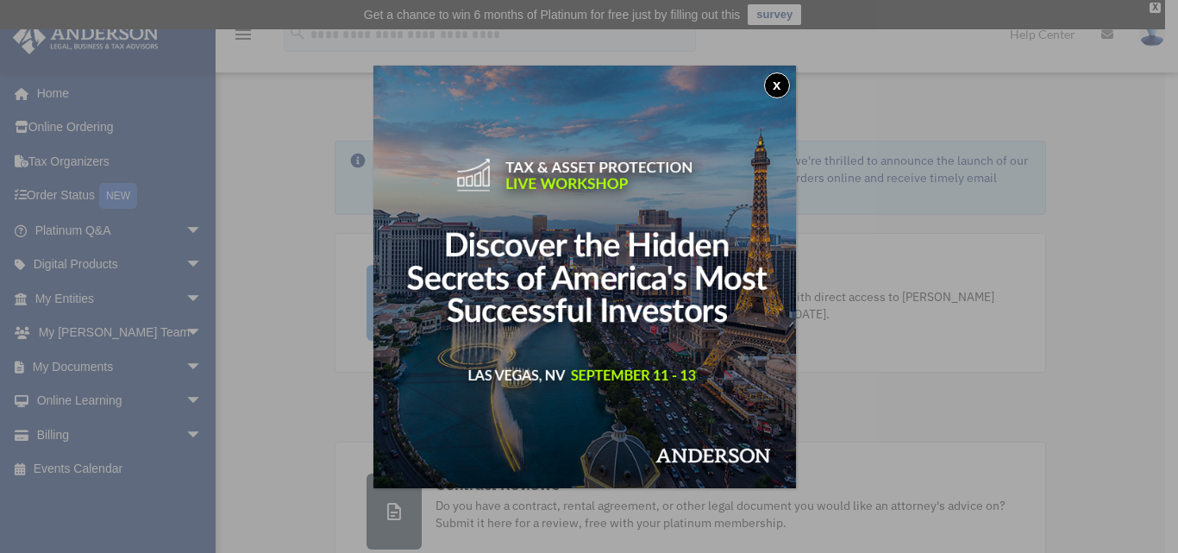
click at [59, 364] on div "x" at bounding box center [589, 276] width 1178 height 553
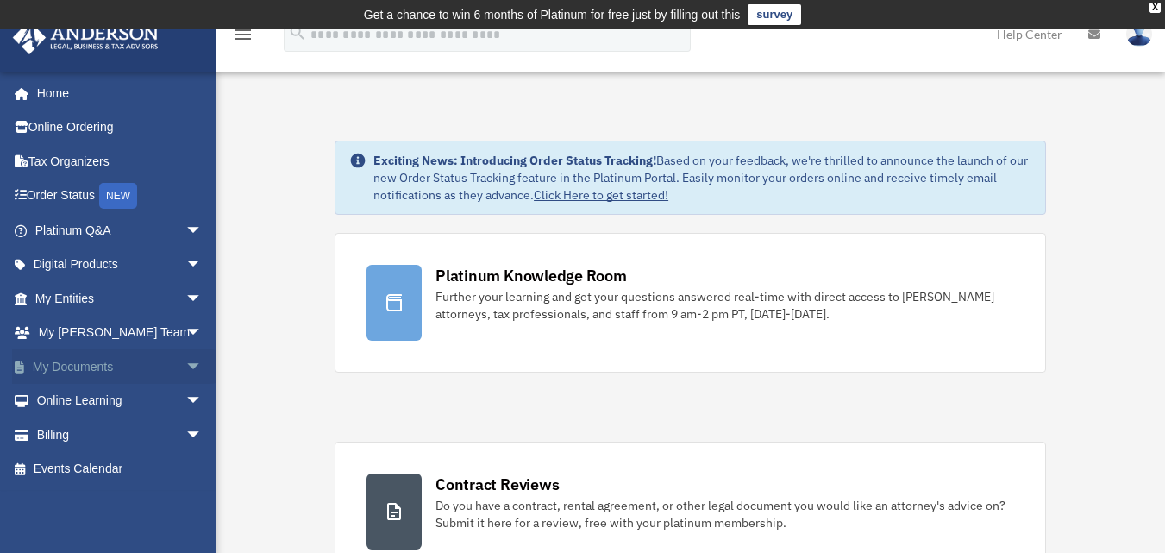
click at [92, 373] on link "My Documents arrow_drop_down" at bounding box center [120, 366] width 216 height 34
click at [185, 365] on span "arrow_drop_down" at bounding box center [202, 366] width 34 height 35
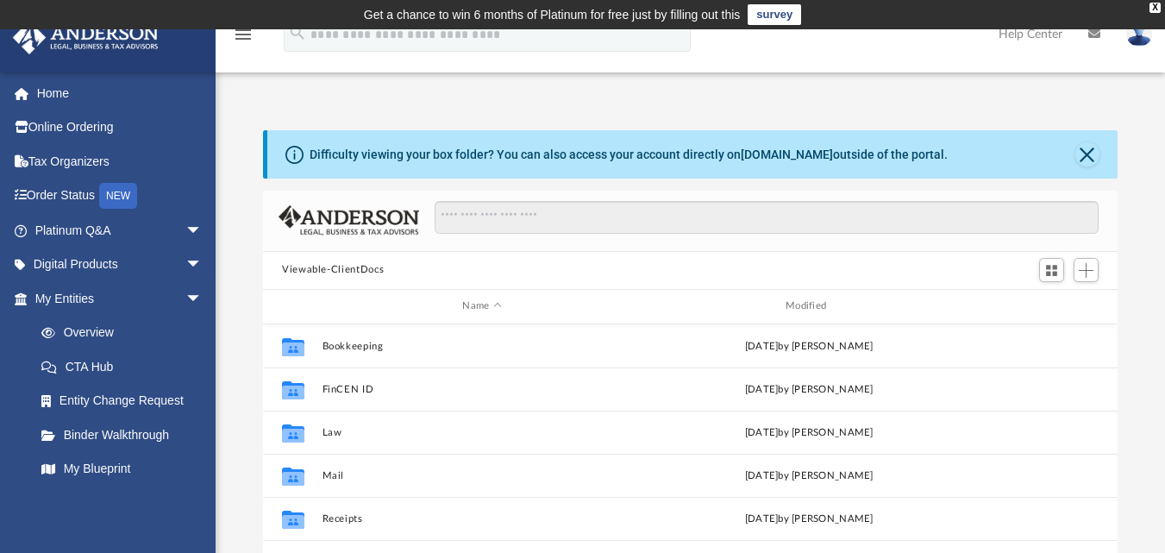
scroll to position [379, 842]
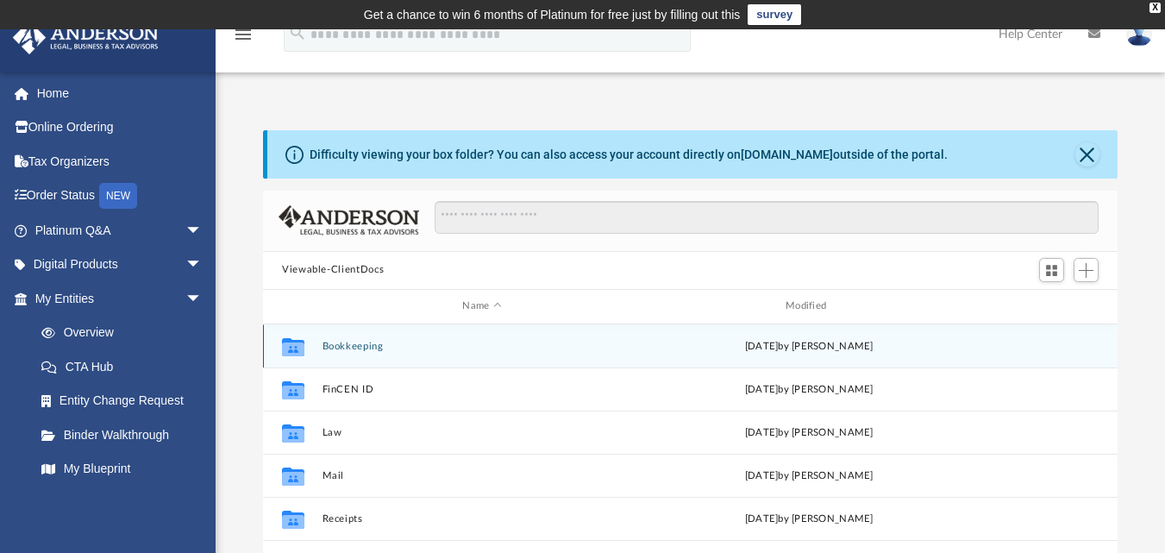
click at [347, 347] on button "Bookkeeping" at bounding box center [482, 345] width 320 height 11
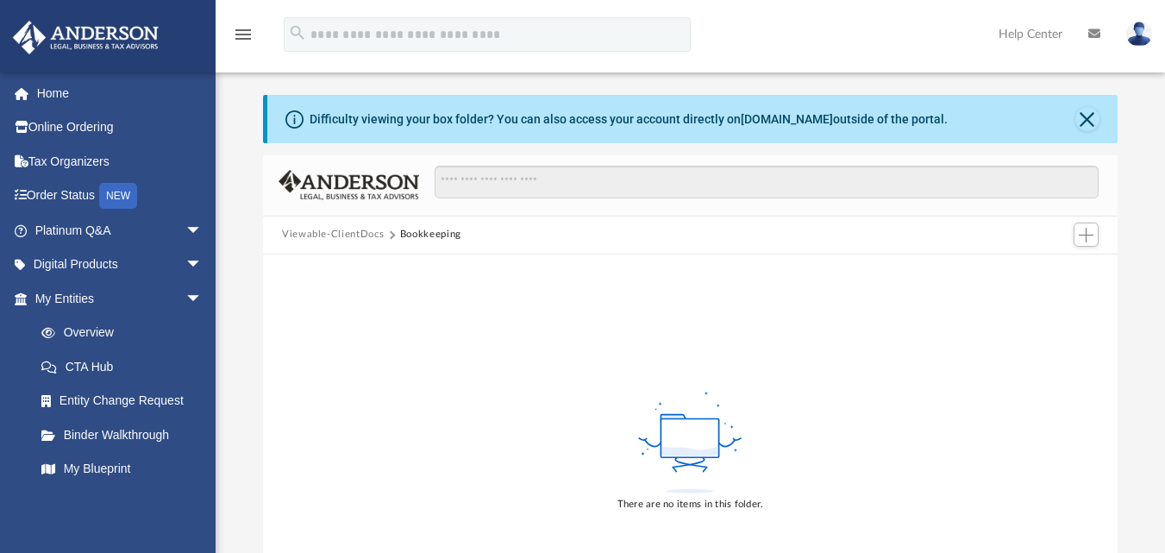
scroll to position [34, 0]
click at [65, 129] on link "Online Ordering" at bounding box center [120, 127] width 216 height 34
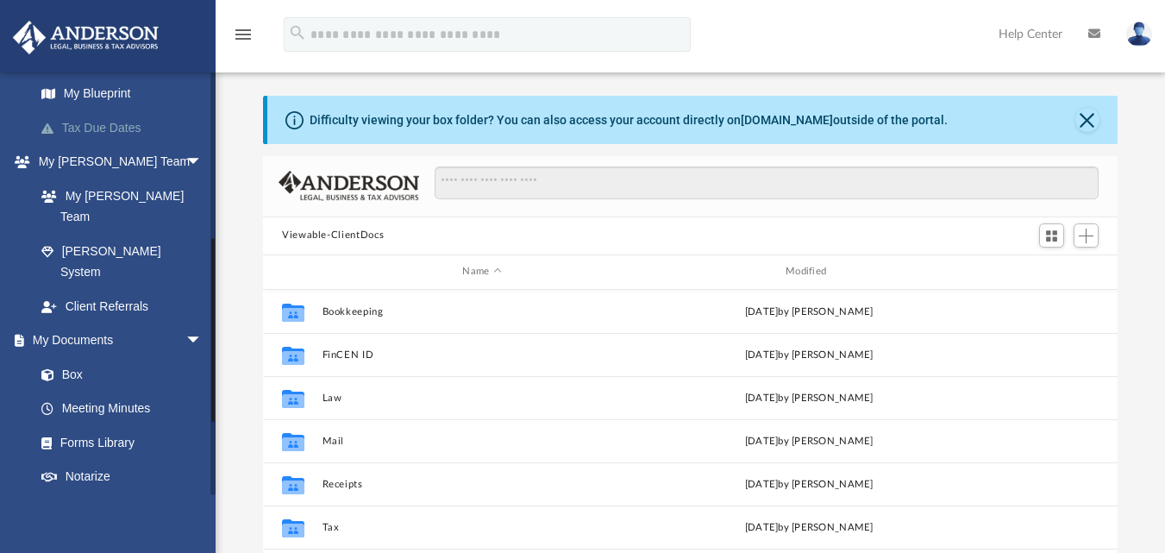
scroll to position [376, 0]
click at [73, 356] on link "Box" at bounding box center [126, 373] width 204 height 34
click at [67, 356] on link "Box" at bounding box center [126, 373] width 204 height 34
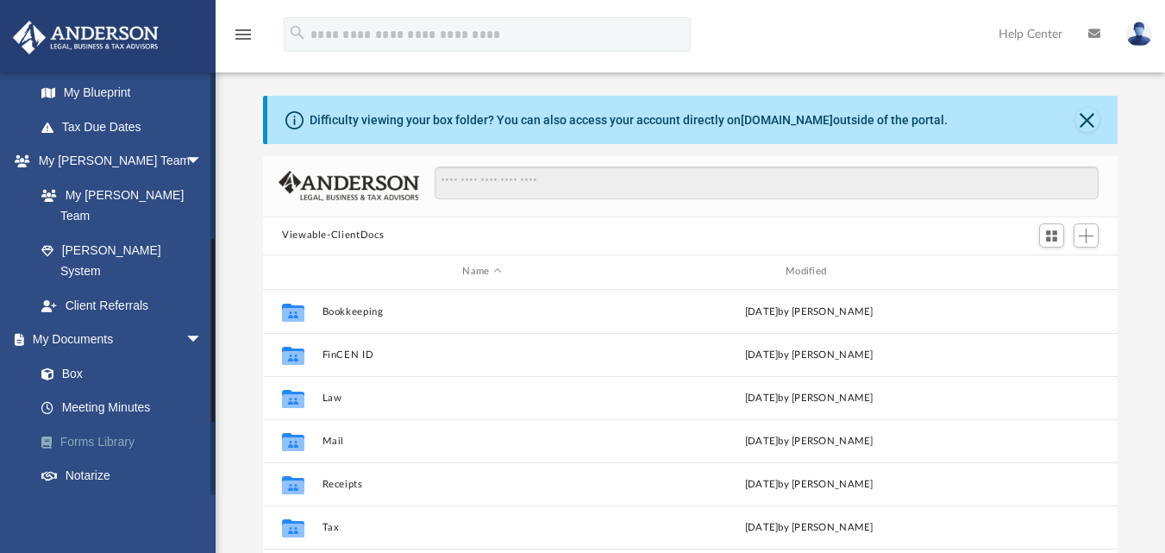
click at [72, 424] on link "Forms Library" at bounding box center [126, 441] width 204 height 34
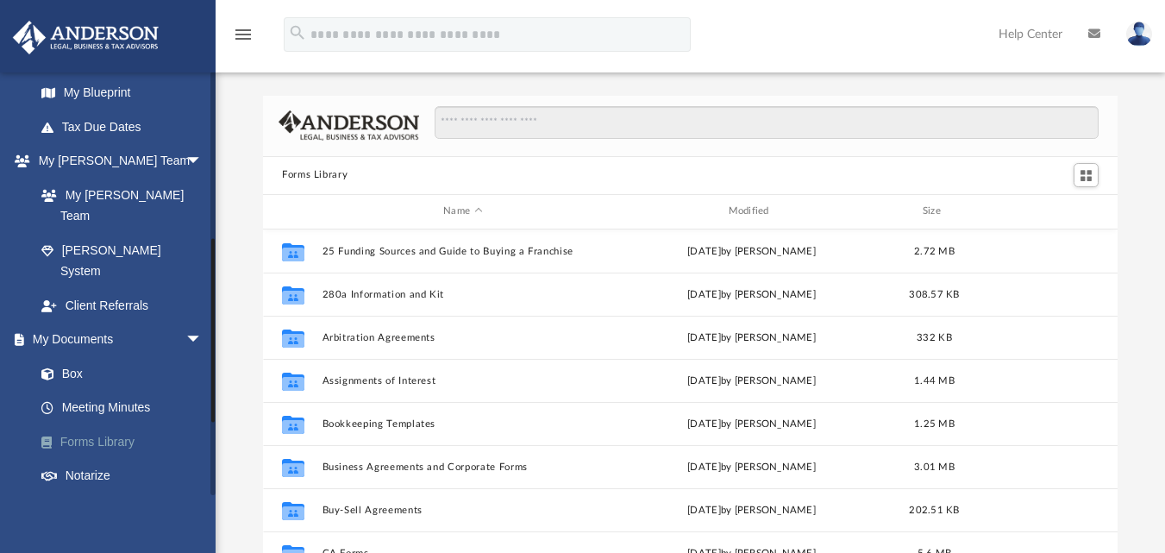
scroll to position [379, 842]
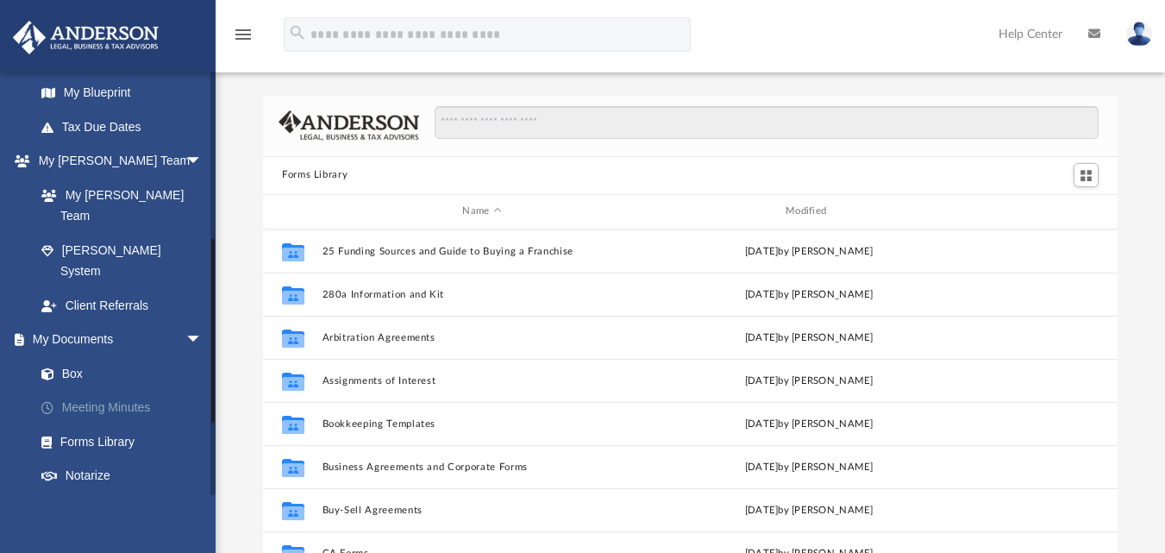
click at [84, 391] on link "Meeting Minutes" at bounding box center [126, 408] width 204 height 34
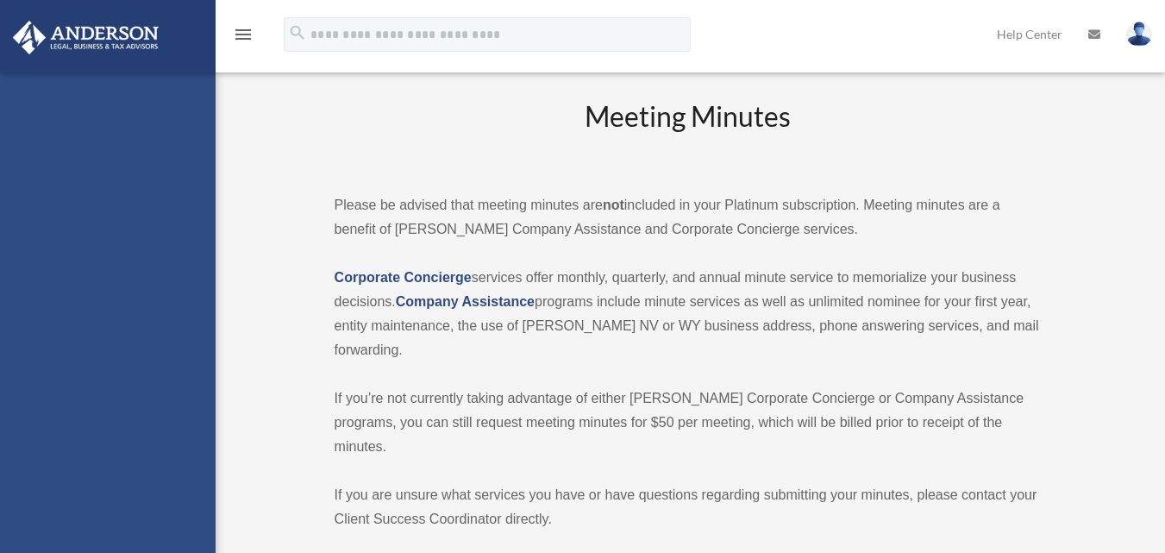
click at [96, 362] on div "[EMAIL_ADDRESS][DOMAIN_NAME] Sign Out [EMAIL_ADDRESS][DOMAIN_NAME] Home Online …" at bounding box center [108, 348] width 216 height 553
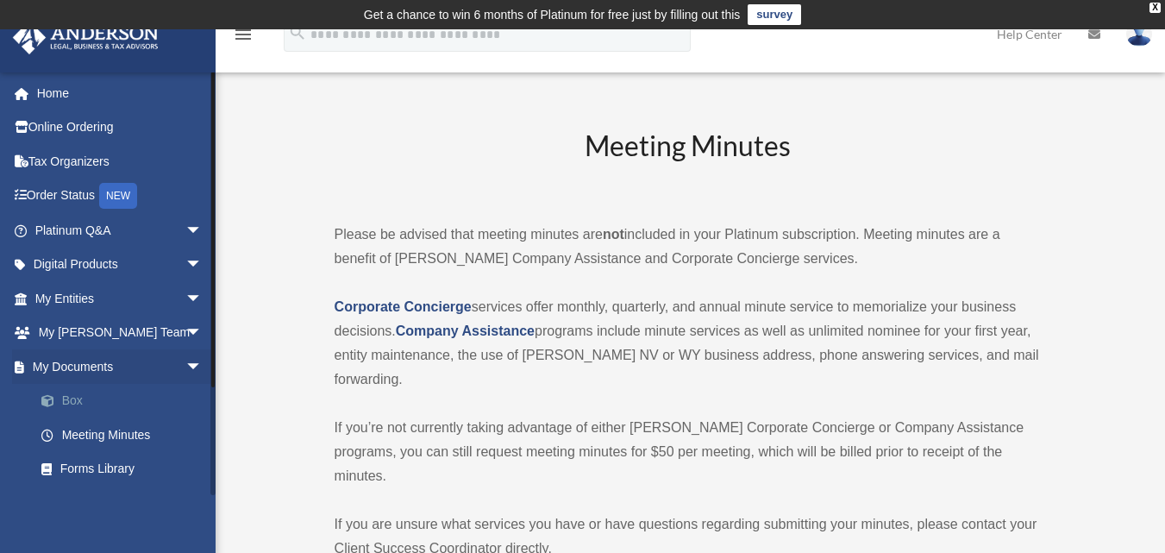
click at [57, 401] on span at bounding box center [56, 401] width 11 height 12
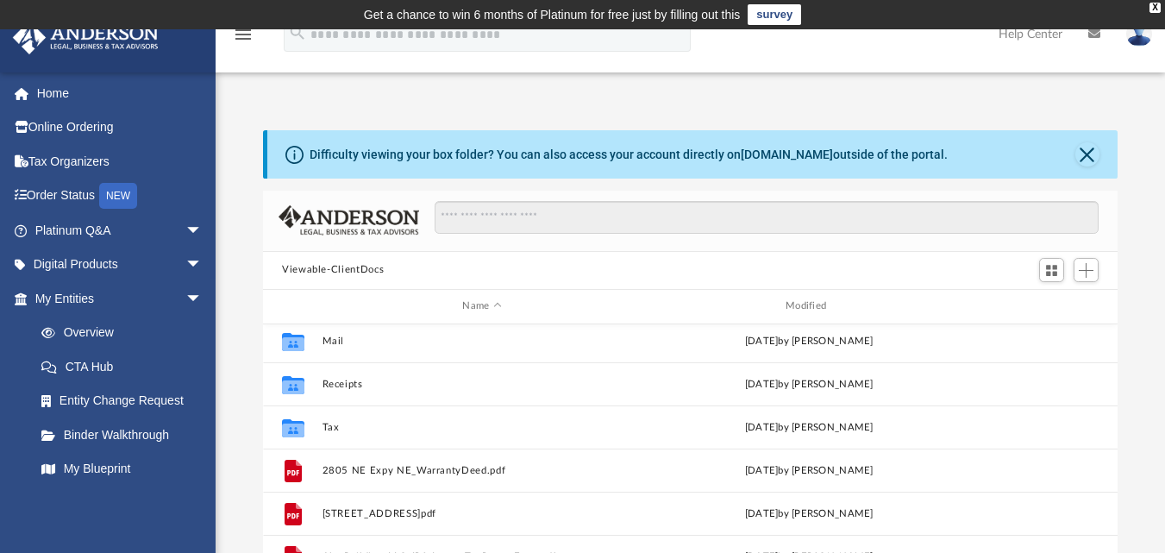
scroll to position [135, 0]
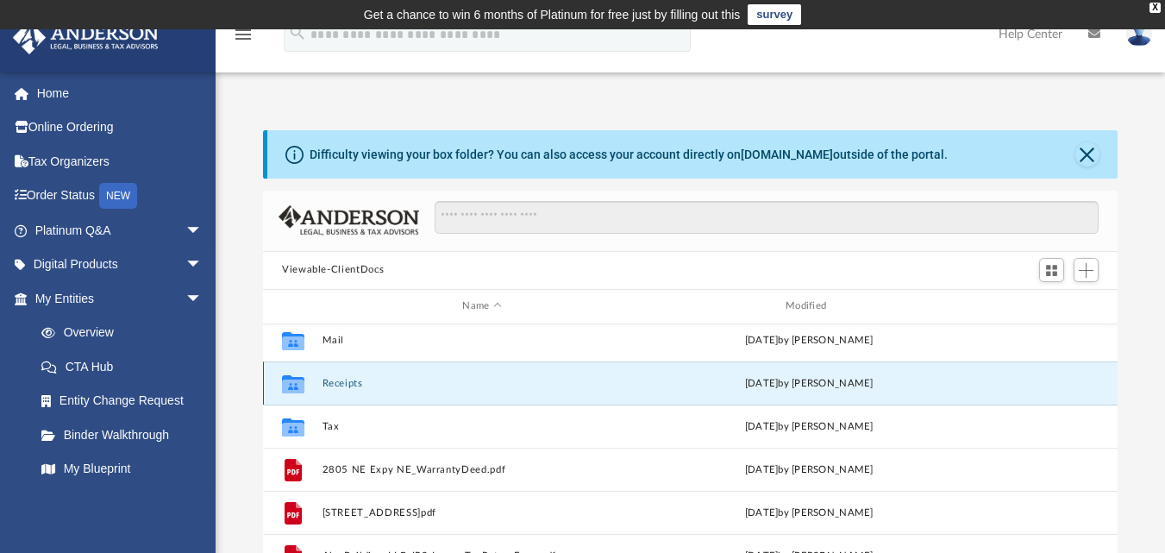
click at [337, 383] on button "Receipts" at bounding box center [482, 382] width 320 height 11
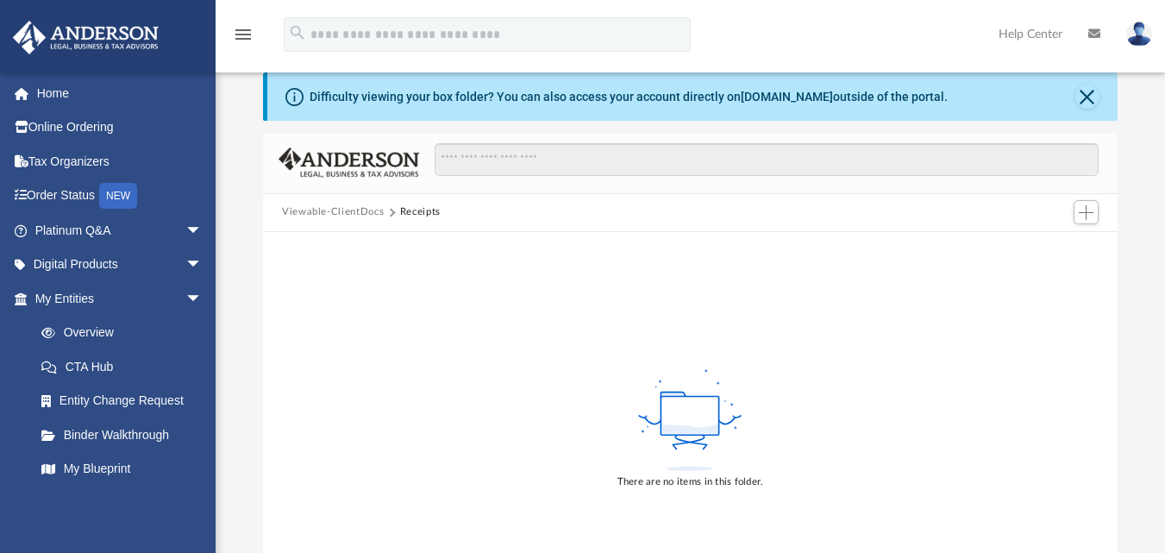
scroll to position [48, 0]
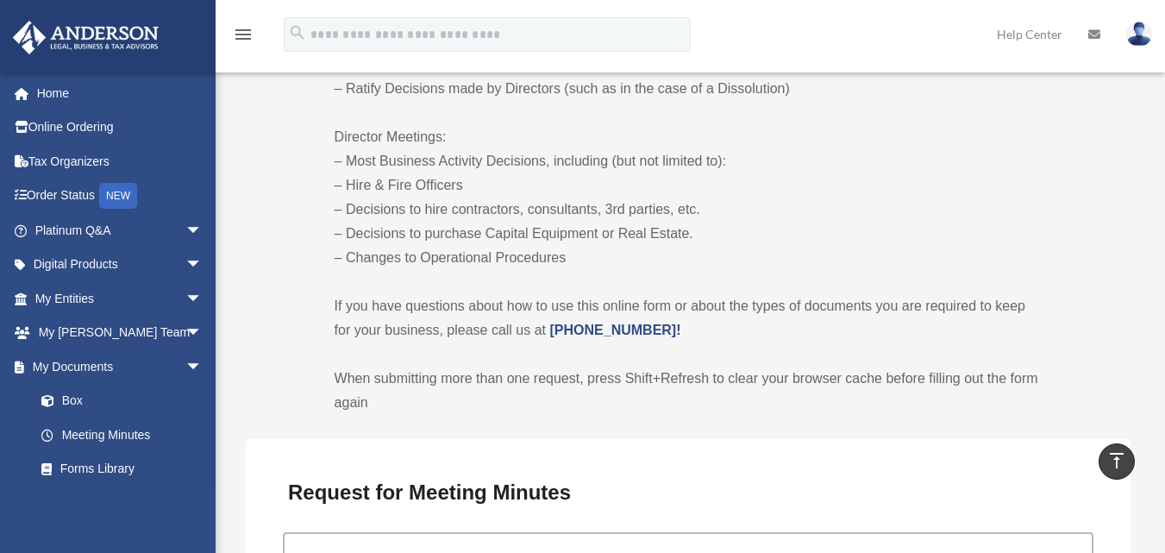
scroll to position [1113, 0]
click at [66, 401] on link "Box" at bounding box center [126, 401] width 204 height 34
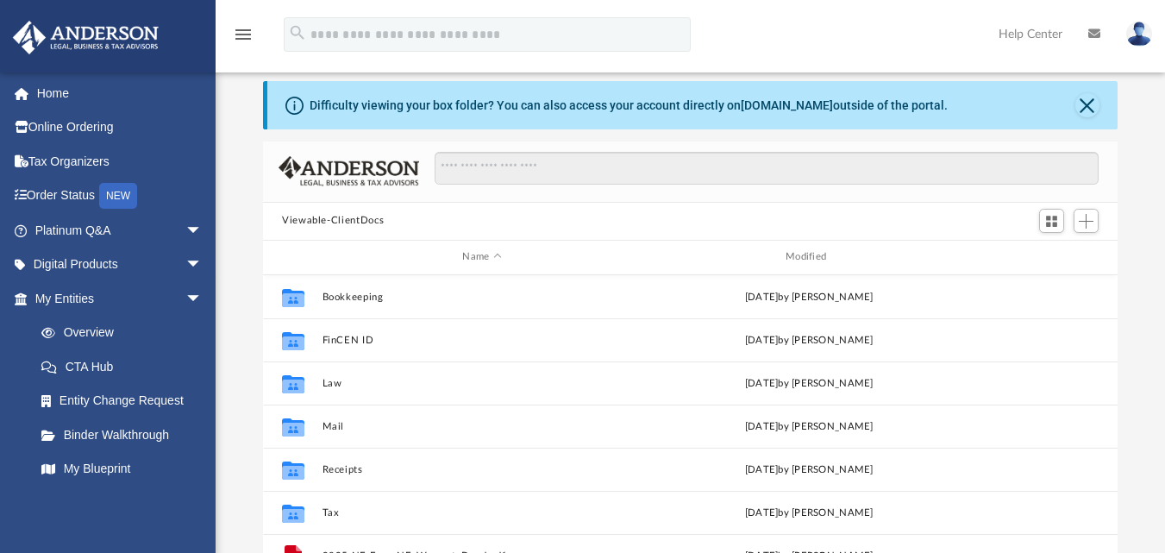
scroll to position [48, 0]
